Goal: Task Accomplishment & Management: Complete application form

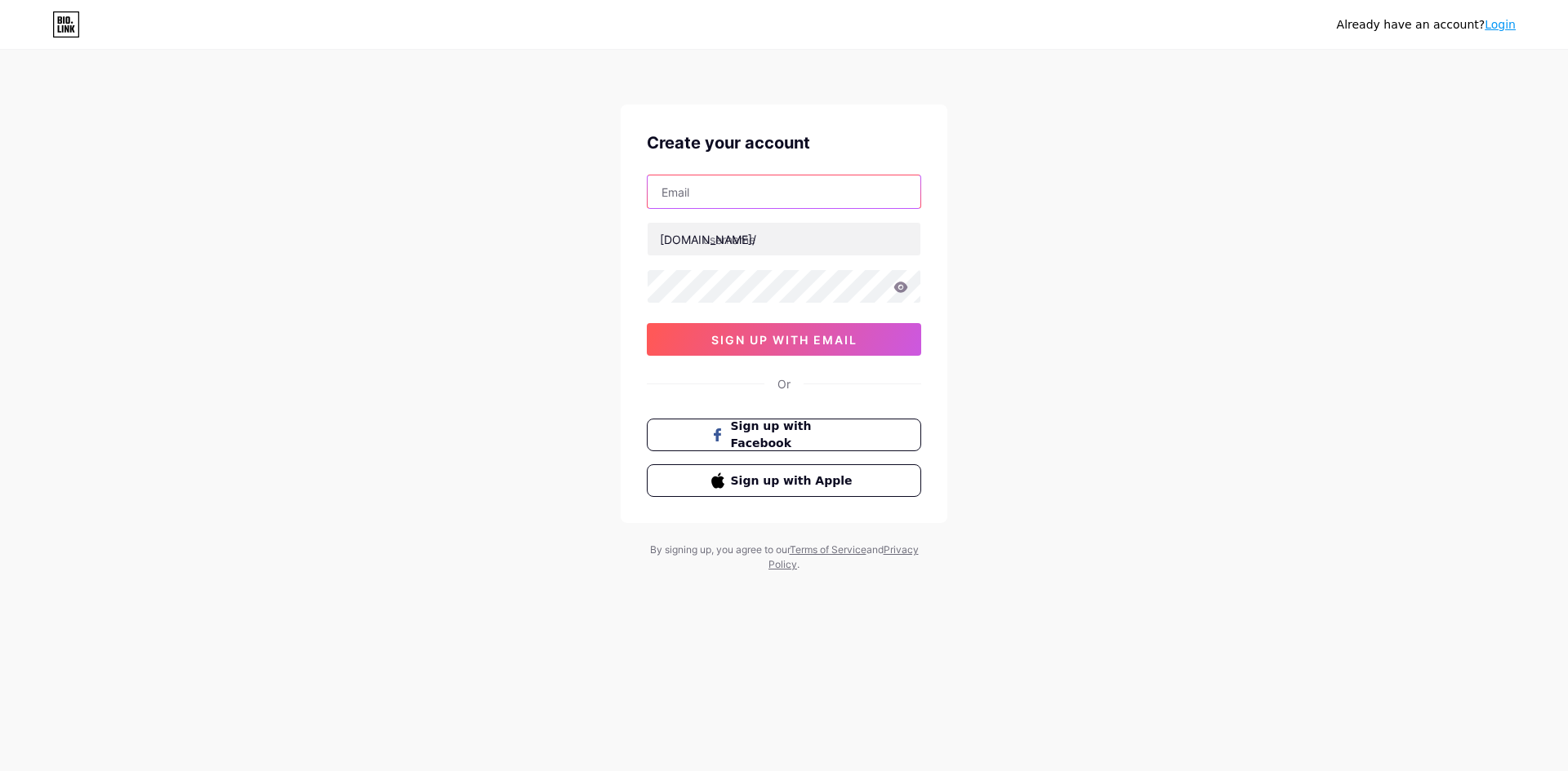
click at [724, 196] on input "text" at bounding box center [784, 192] width 273 height 33
click at [691, 245] on div "bio.link/" at bounding box center [708, 239] width 96 height 17
click at [788, 204] on input "text" at bounding box center [784, 192] width 273 height 33
click at [815, 342] on span "sign up with email" at bounding box center [784, 340] width 146 height 14
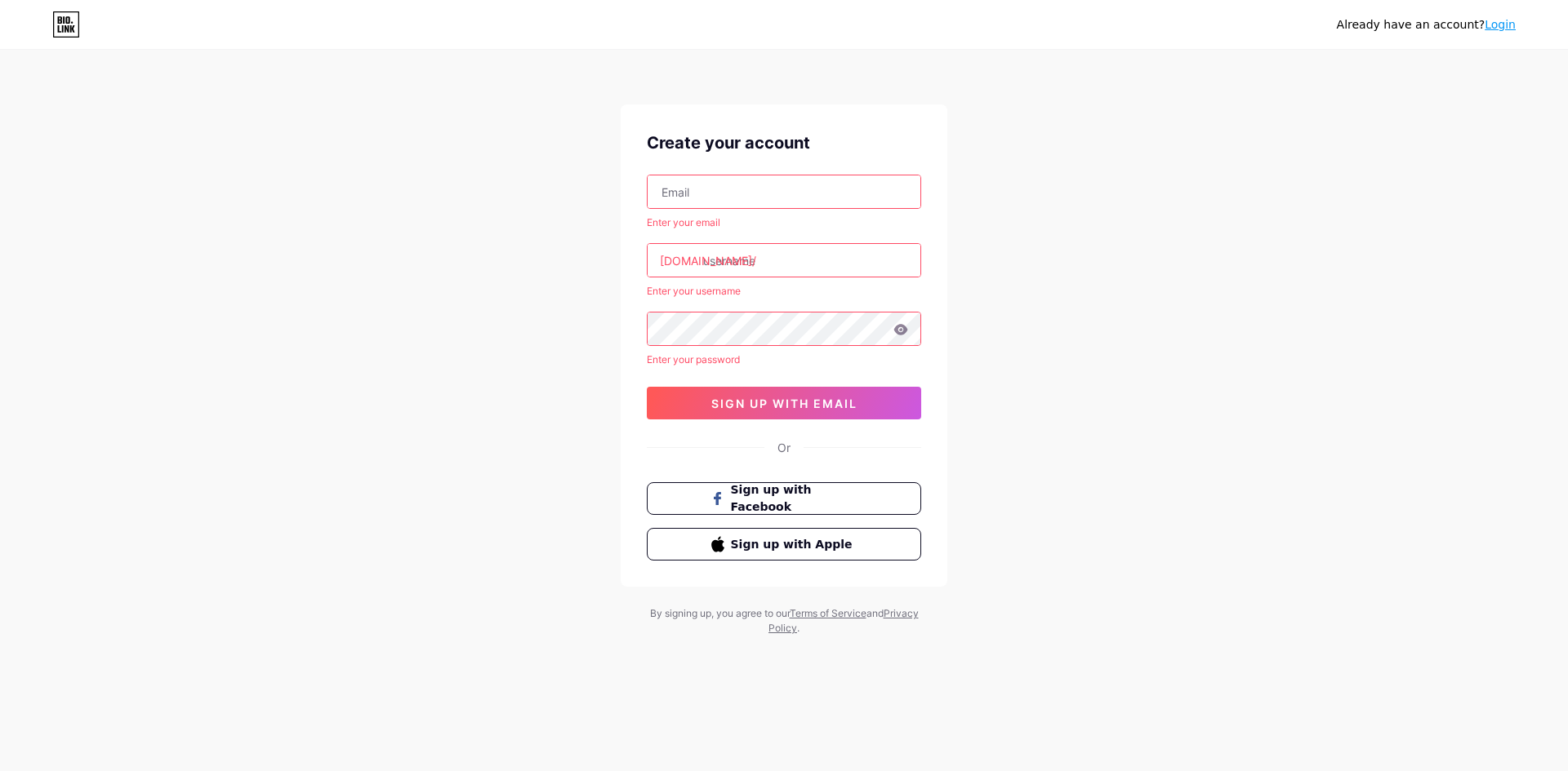
click at [785, 188] on input "text" at bounding box center [784, 192] width 273 height 33
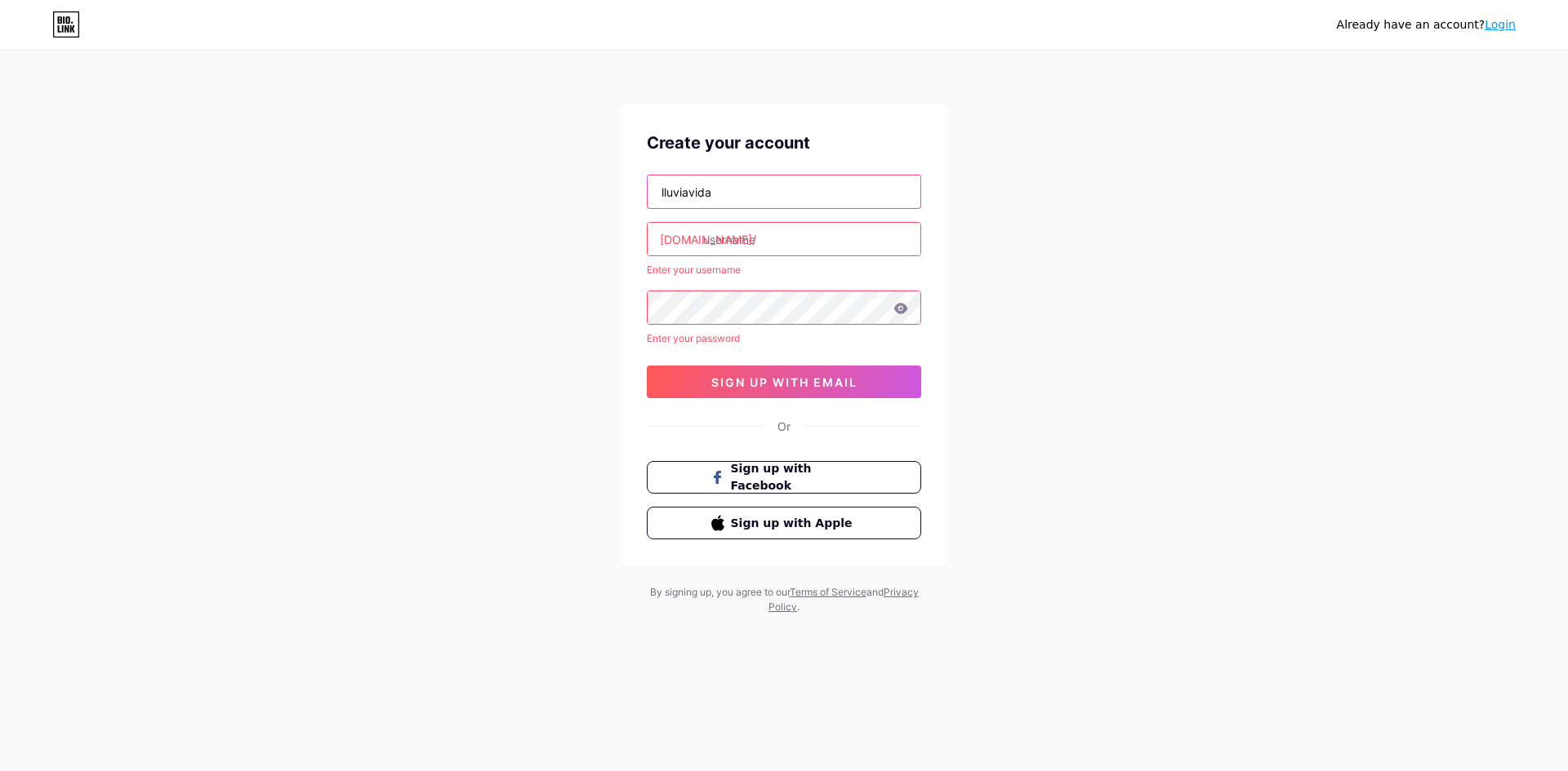
click at [755, 184] on input "lluviavida" at bounding box center [784, 192] width 273 height 33
type input "lluviavida2025@gmail.com"
click at [768, 245] on input "text" at bounding box center [784, 239] width 273 height 33
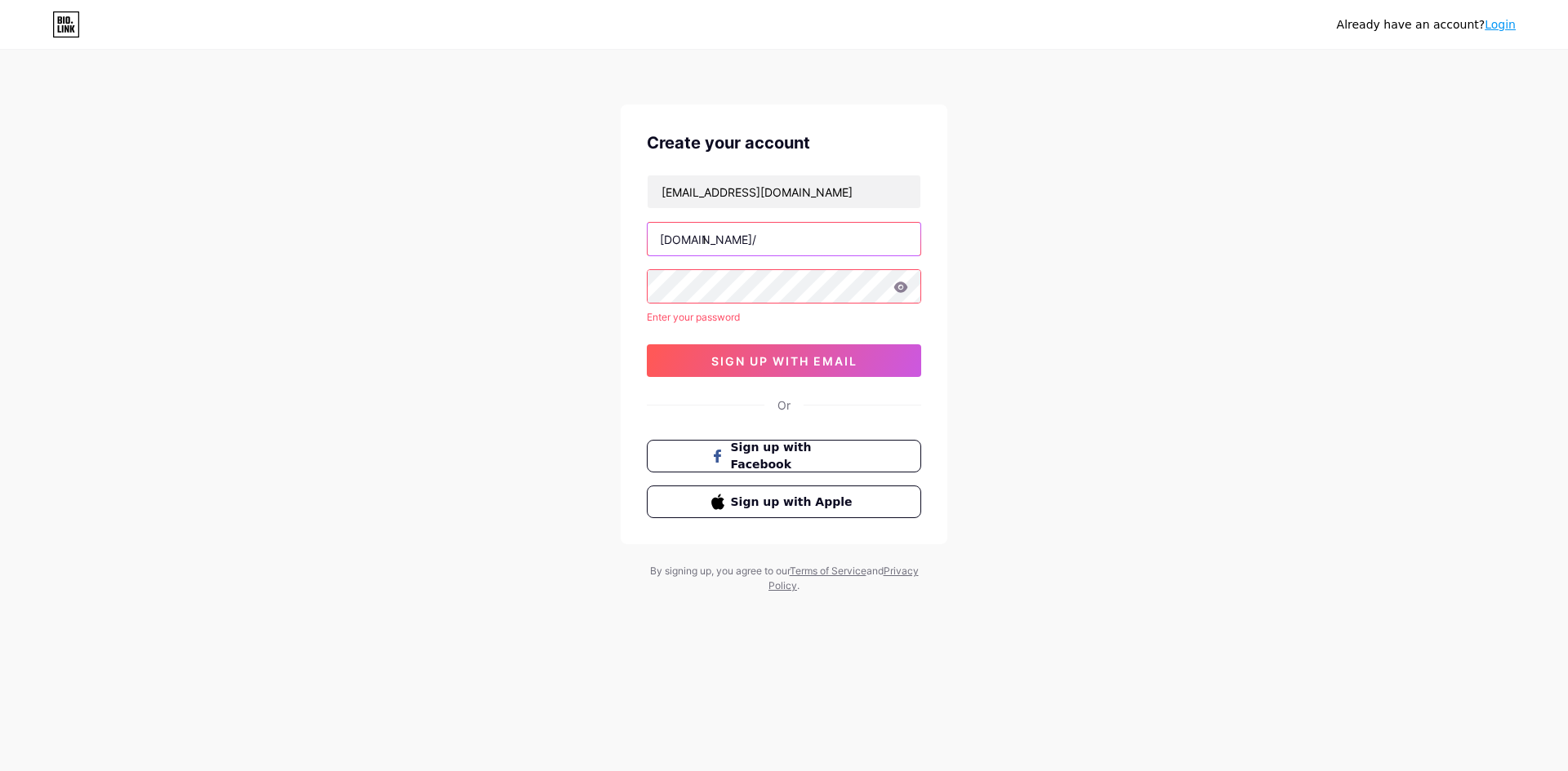
type input "l"
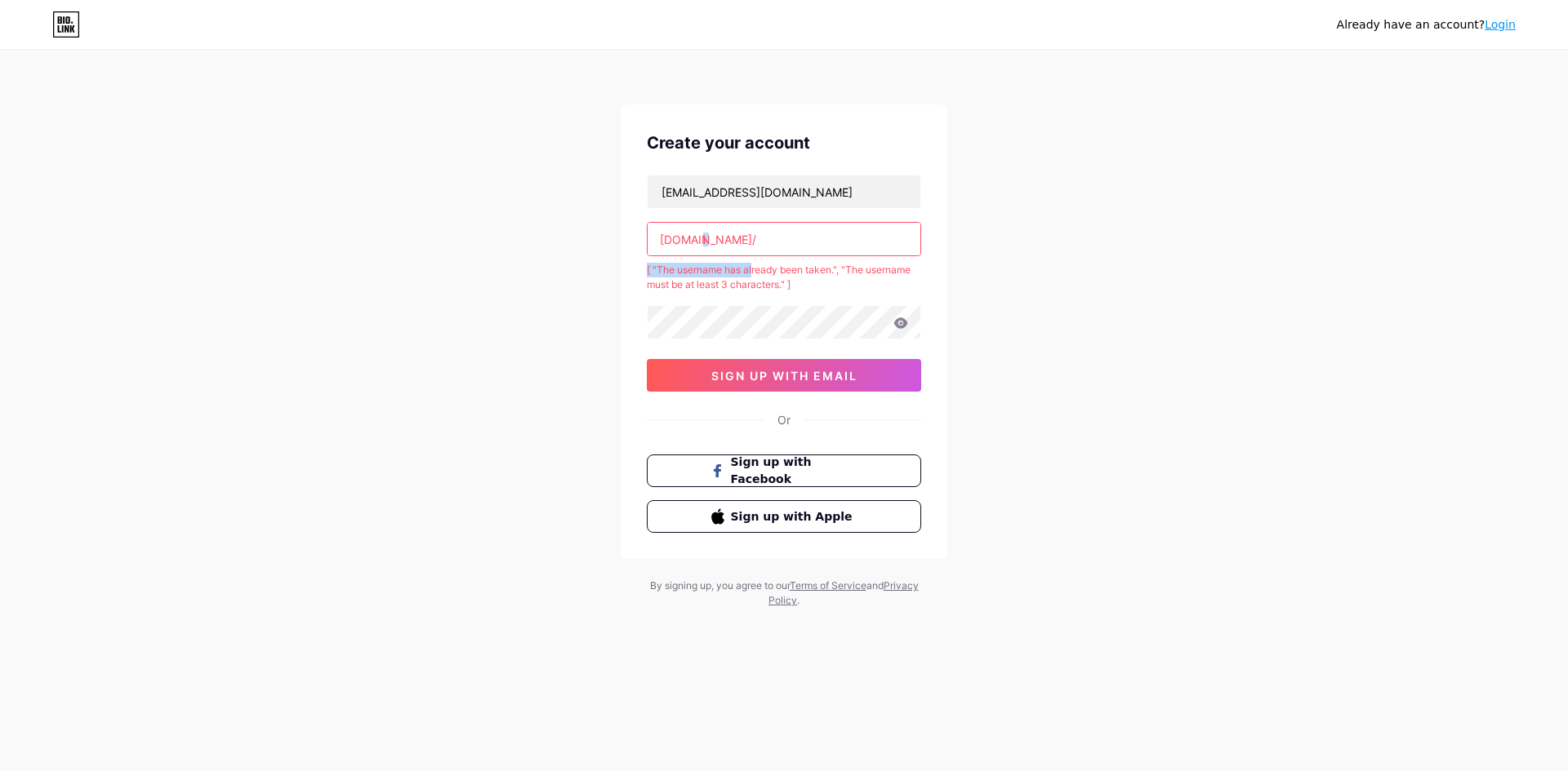
click at [755, 257] on div "lluviavida2025@gmail.com bio.link/ l [ "The username has already been taken.", …" at bounding box center [784, 284] width 275 height 217
click at [768, 233] on input "l" at bounding box center [784, 239] width 273 height 33
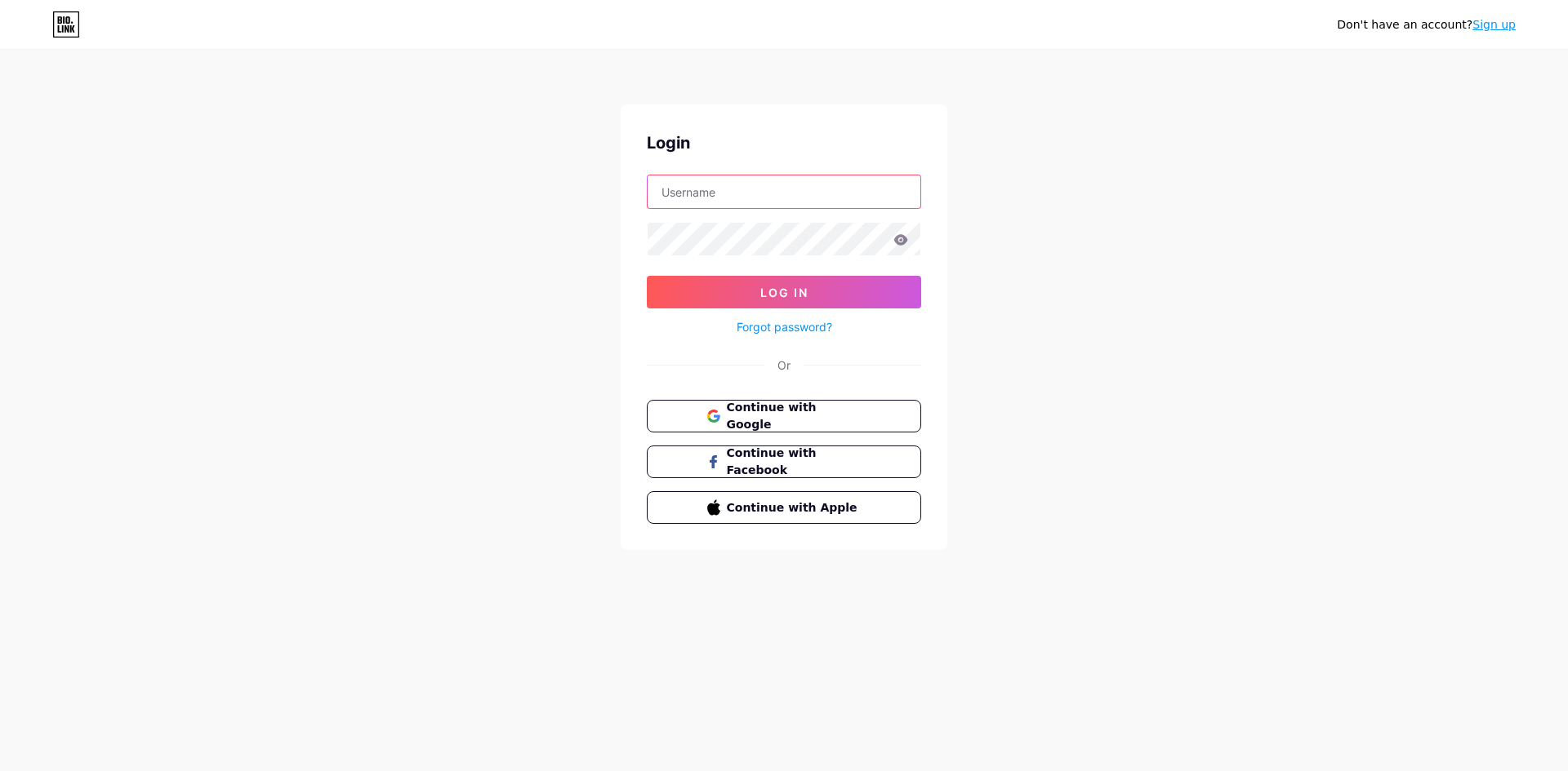
click at [723, 188] on input "text" at bounding box center [784, 192] width 273 height 33
type input "[EMAIL_ADDRESS][DOMAIN_NAME]"
click at [647, 276] on button "Log In" at bounding box center [784, 293] width 275 height 33
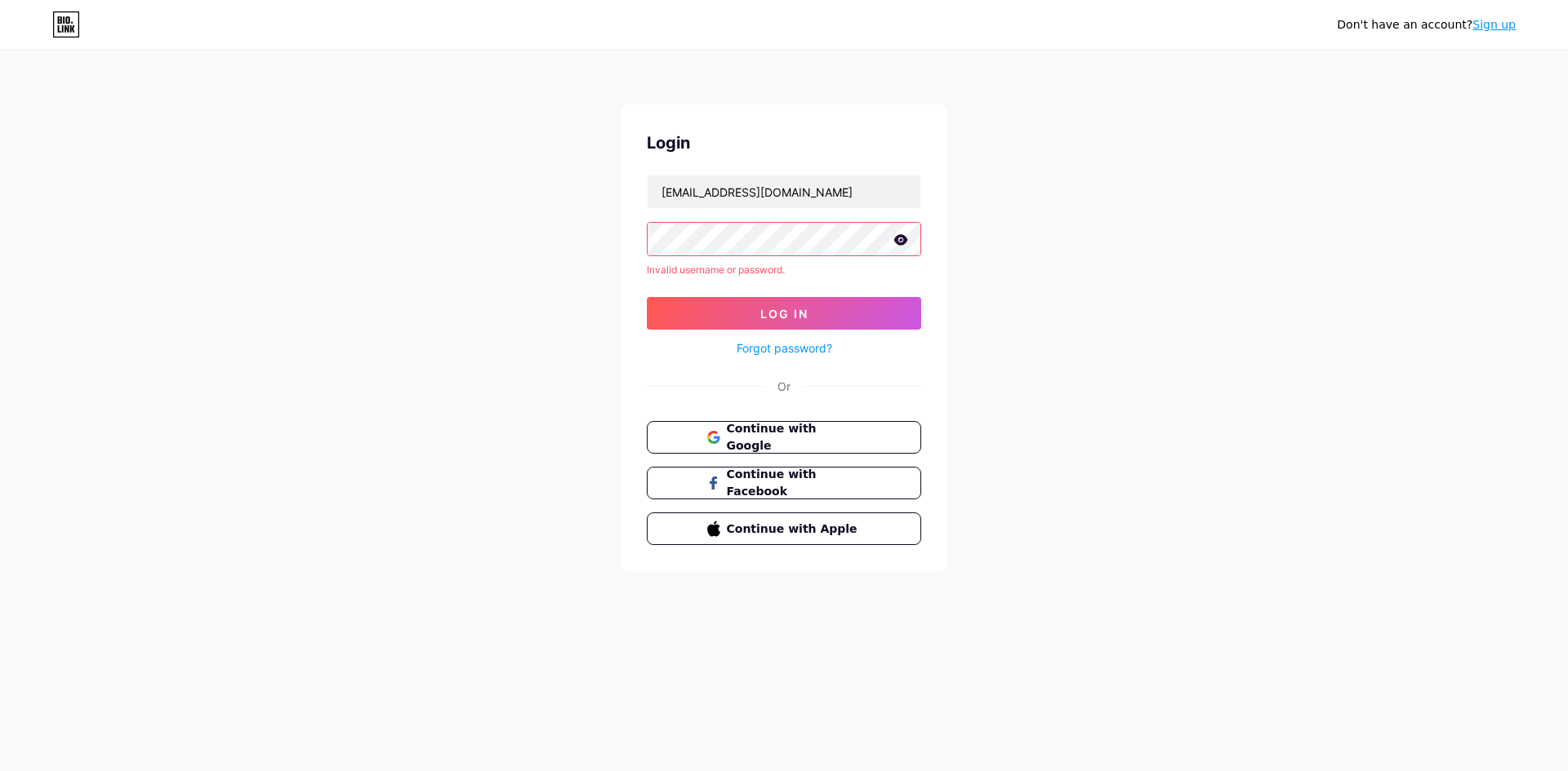
click at [905, 235] on icon at bounding box center [901, 240] width 15 height 12
click at [904, 238] on icon at bounding box center [900, 240] width 14 height 12
click at [871, 313] on button "Log In" at bounding box center [784, 313] width 275 height 33
click at [905, 244] on icon at bounding box center [901, 240] width 15 height 12
click at [904, 241] on icon at bounding box center [900, 240] width 14 height 12
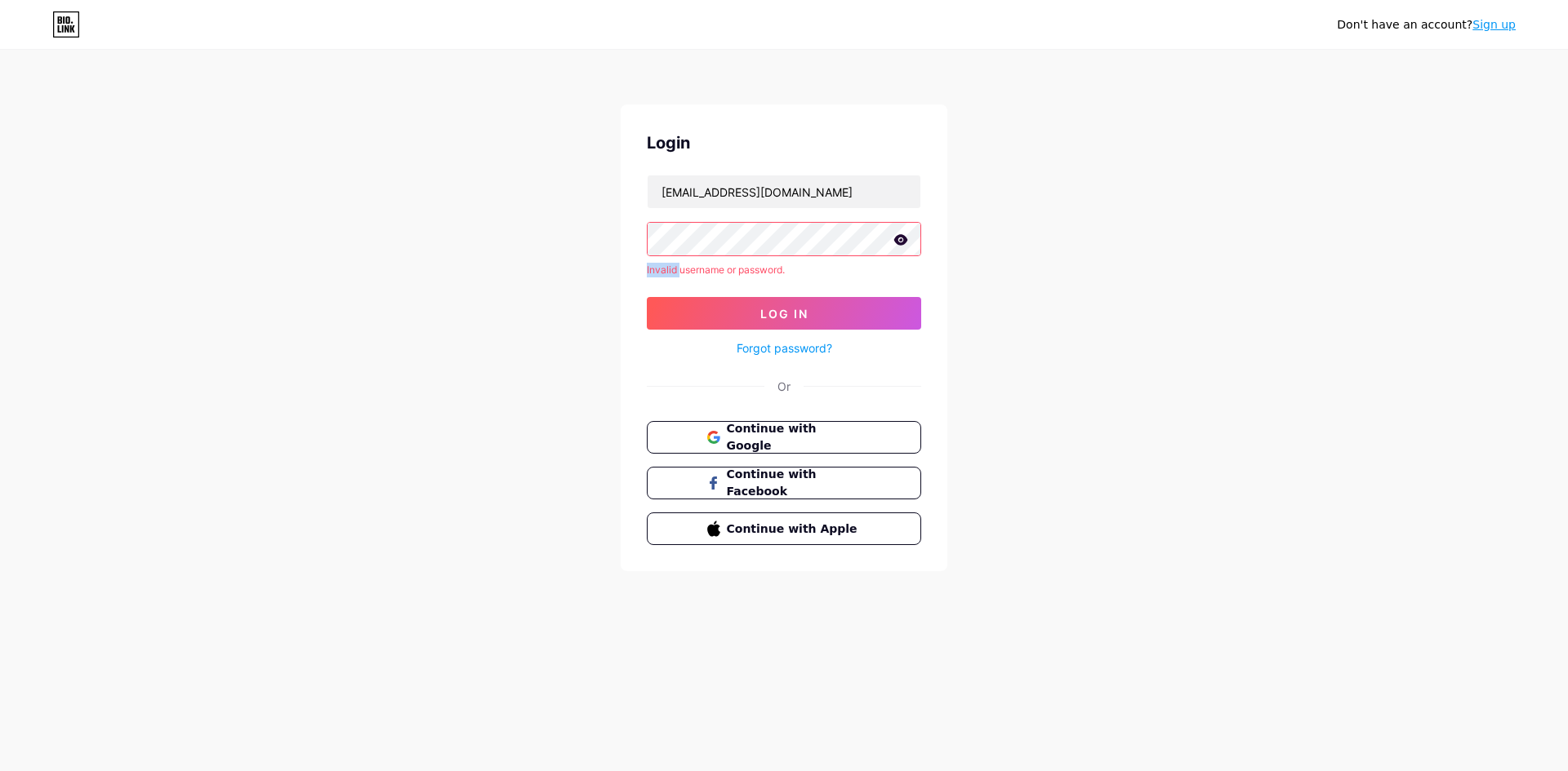
click at [904, 241] on icon at bounding box center [901, 240] width 14 height 11
click at [904, 241] on icon at bounding box center [900, 240] width 14 height 12
click at [904, 241] on icon at bounding box center [901, 240] width 14 height 11
click at [904, 241] on icon at bounding box center [900, 240] width 14 height 12
click at [904, 241] on icon at bounding box center [901, 240] width 14 height 11
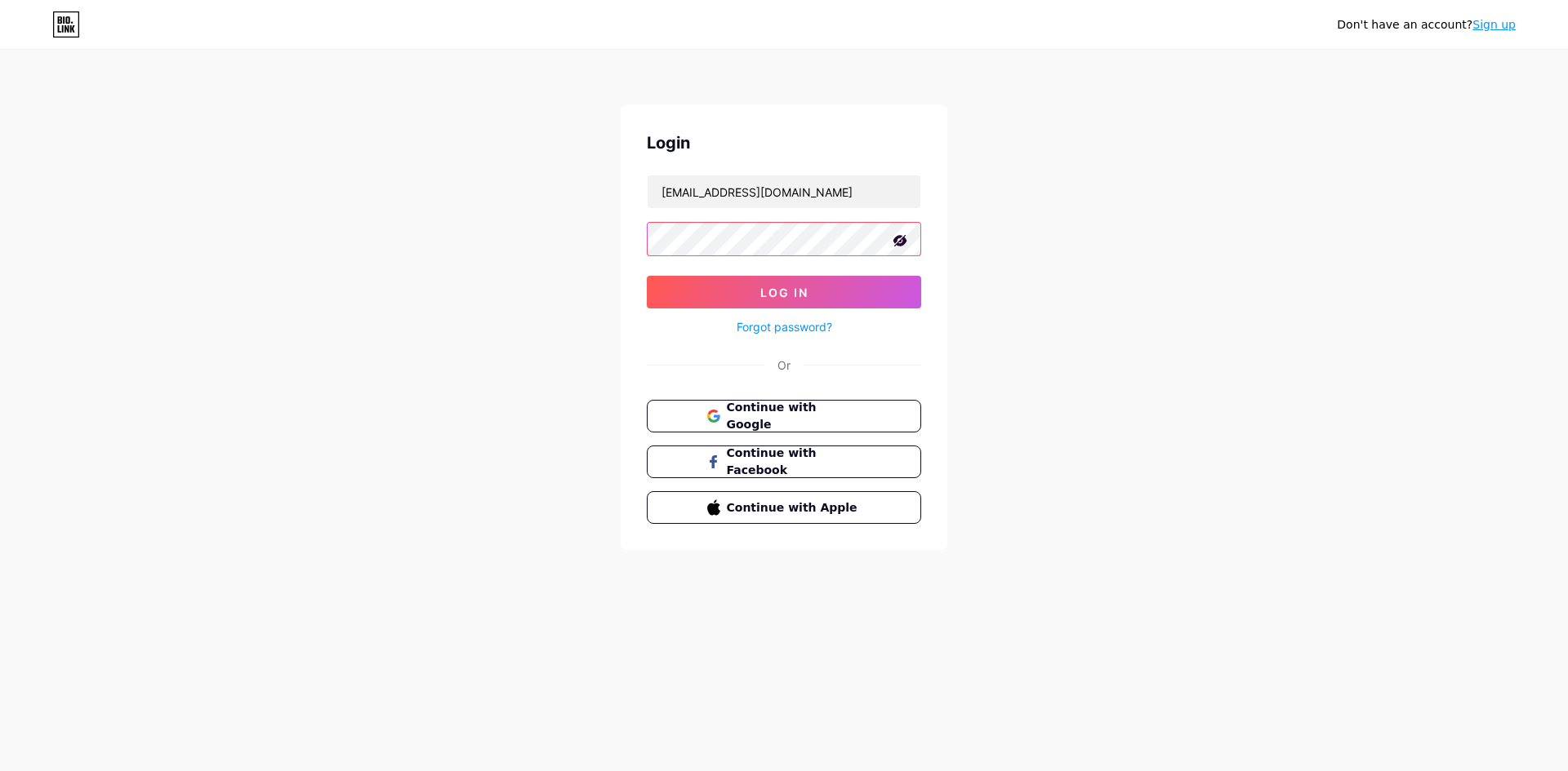
click at [647, 276] on button "Log In" at bounding box center [784, 293] width 275 height 33
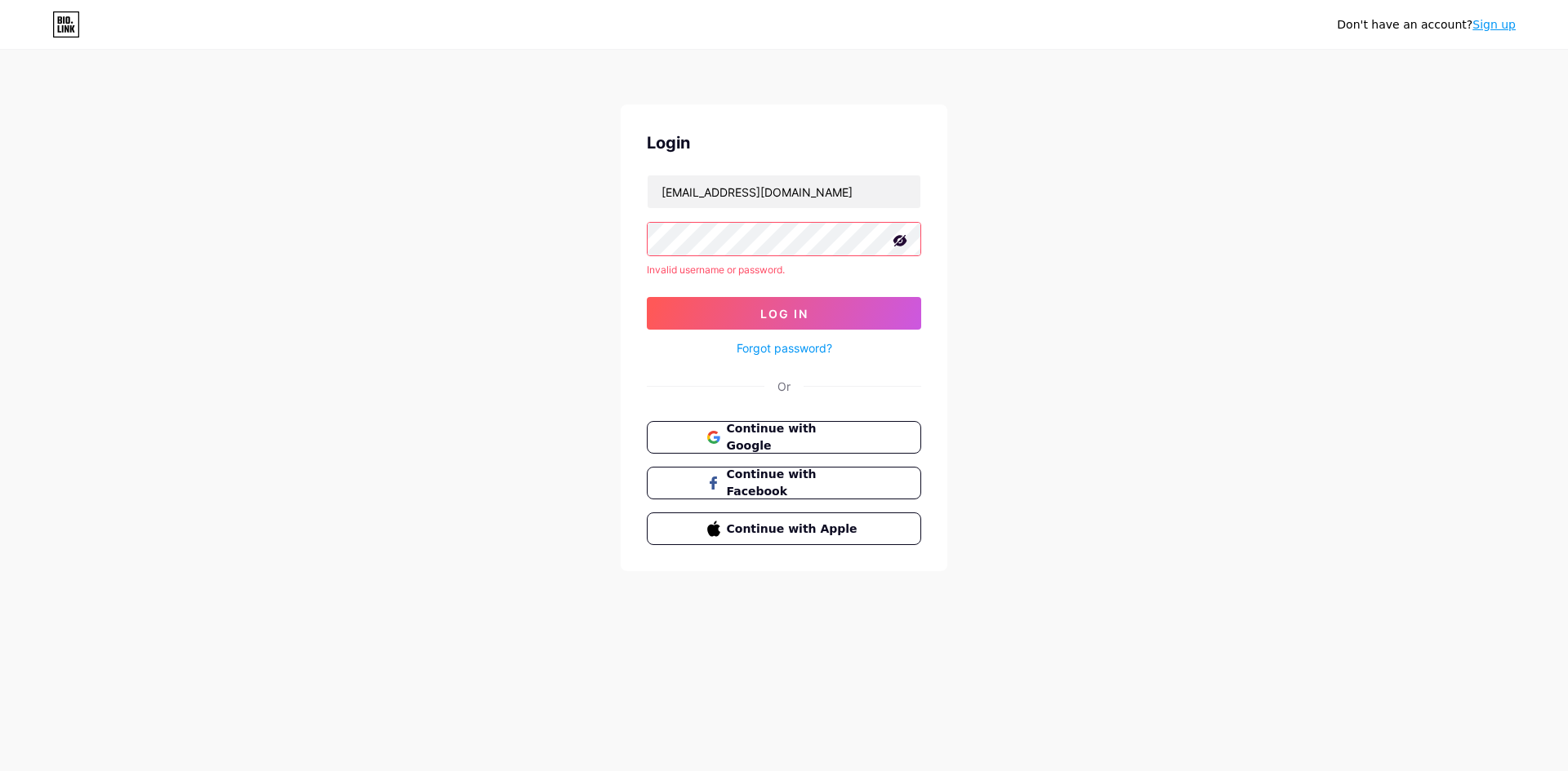
click at [905, 248] on icon at bounding box center [900, 241] width 16 height 16
click at [904, 241] on icon at bounding box center [901, 240] width 14 height 11
click at [893, 243] on icon at bounding box center [900, 241] width 16 height 16
click at [895, 243] on icon at bounding box center [901, 240] width 14 height 11
click at [874, 309] on button "Log In" at bounding box center [784, 313] width 275 height 33
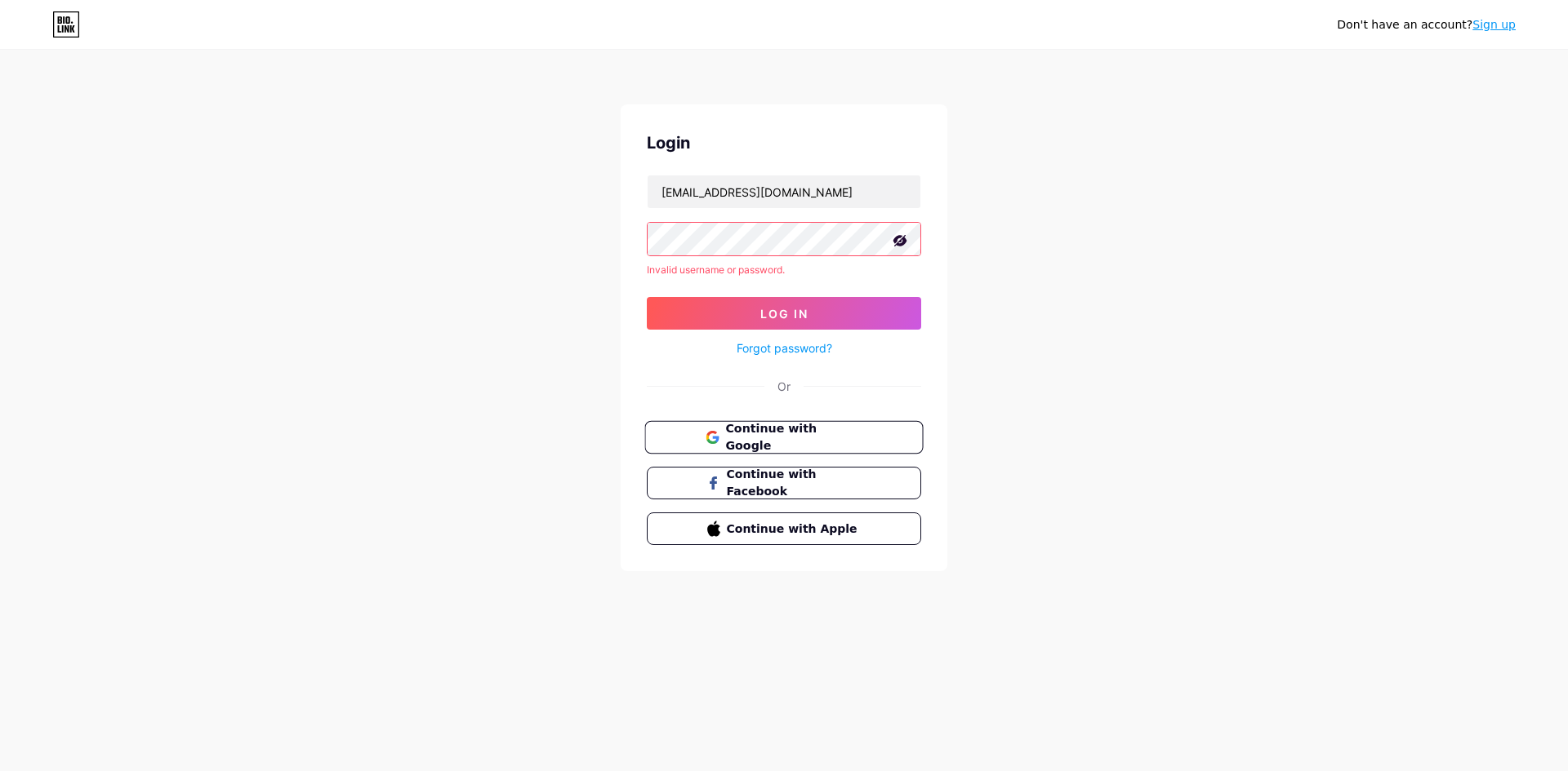
click at [828, 428] on span "Continue with Google" at bounding box center [793, 438] width 136 height 35
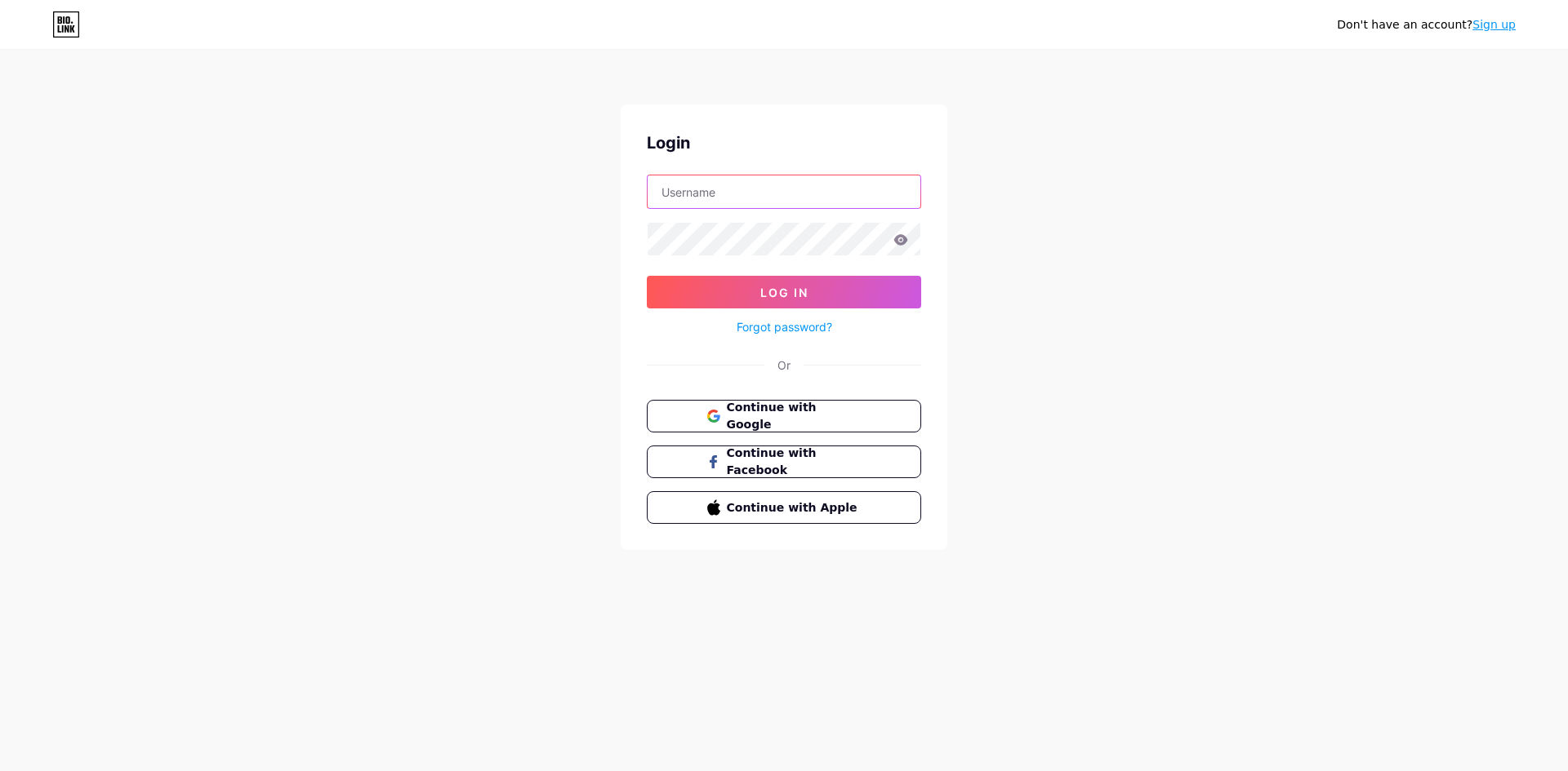
click at [830, 201] on input "text" at bounding box center [784, 192] width 273 height 33
paste input "[EMAIL_ADDRESS][DOMAIN_NAME]"
type input "[EMAIL_ADDRESS][DOMAIN_NAME]"
click at [647, 276] on button "Log In" at bounding box center [784, 293] width 275 height 33
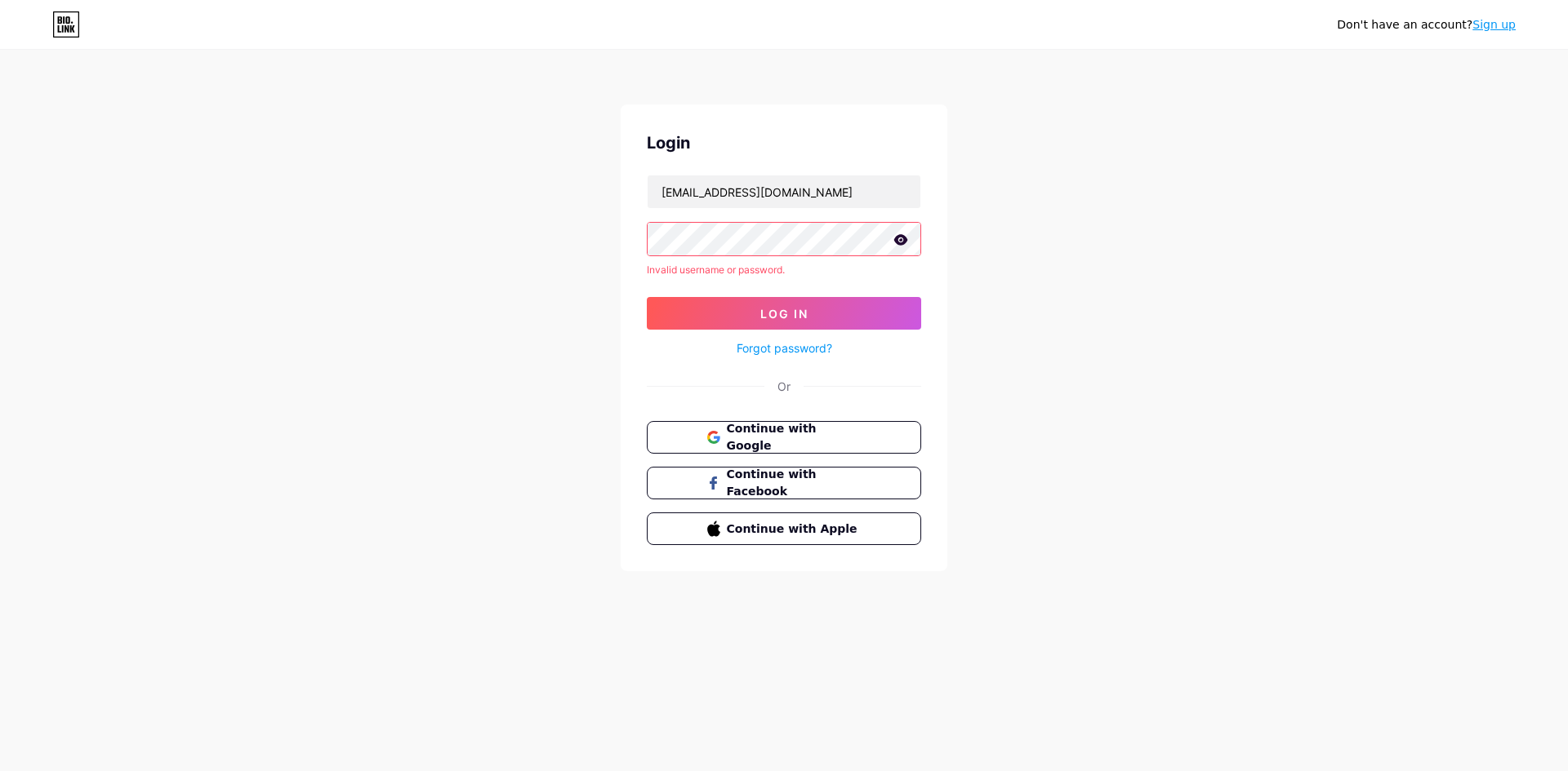
click at [904, 237] on icon at bounding box center [901, 240] width 14 height 11
click at [906, 235] on icon at bounding box center [900, 241] width 16 height 16
click at [845, 302] on button "Log In" at bounding box center [784, 313] width 275 height 33
type input "[EMAIL_ADDRESS]."
drag, startPoint x: 810, startPoint y: 193, endPoint x: 523, endPoint y: 194, distance: 287.0
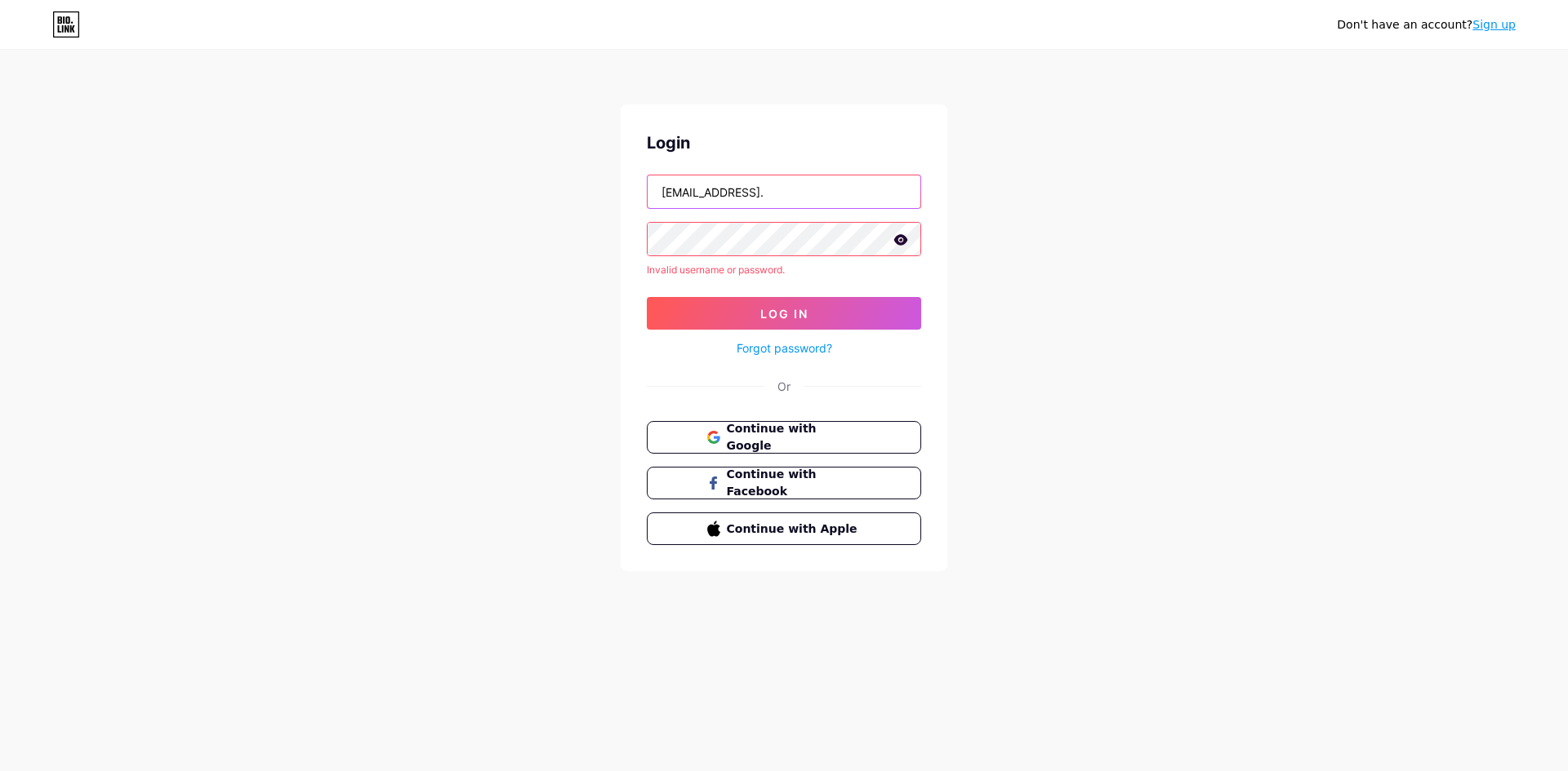
click at [523, 194] on div "Don't have an account? Sign up Login [EMAIL_ADDRESS]. Invalid username or passw…" at bounding box center [784, 312] width 1568 height 623
click at [862, 189] on input "text" at bounding box center [784, 192] width 273 height 33
click at [1188, 251] on div "Don't have an account? Sign up Login Invalid username or password. Log In Forgo…" at bounding box center [784, 312] width 1568 height 623
